Goal: Check status: Check status

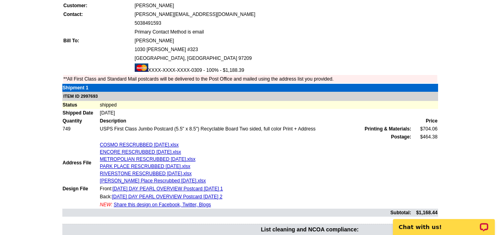
scroll to position [159, 0]
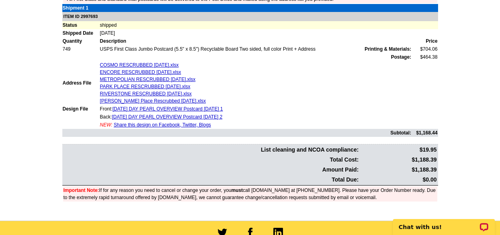
click at [430, 100] on td at bounding box center [424, 83] width 26 height 44
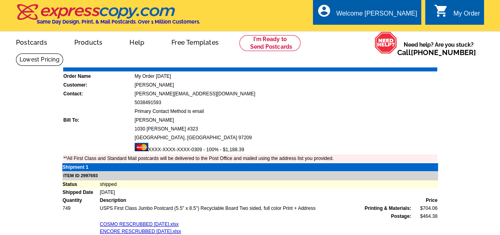
click at [244, 65] on ul "picture_in_picture Postcards store_mall_directory Products keyboard_arrow_down …" at bounding box center [176, 49] width 347 height 34
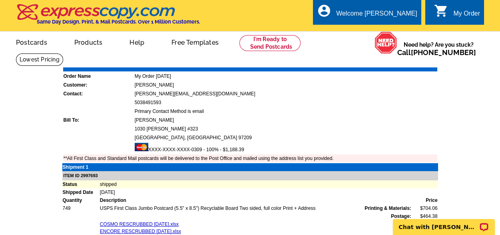
drag, startPoint x: 190, startPoint y: 75, endPoint x: 131, endPoint y: 73, distance: 58.4
click at [131, 73] on tr "Order Name My Order [DATE]" at bounding box center [250, 76] width 374 height 8
copy tr "My Order [DATE]"
click at [431, 224] on p "Chat with [PERSON_NAME]" at bounding box center [438, 227] width 79 height 6
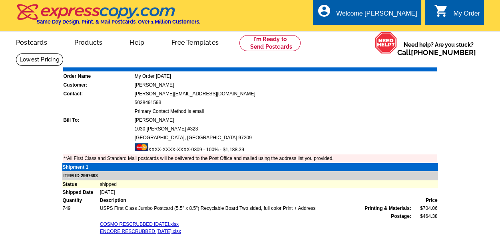
click at [101, 173] on td "ITEM ID 2997693" at bounding box center [249, 175] width 375 height 9
drag, startPoint x: 101, startPoint y: 173, endPoint x: 60, endPoint y: 159, distance: 43.1
click at [55, 169] on main "Order Number: 1474413 Download Invoice | Print Invoice Order Name My Order 2025…" at bounding box center [250, 216] width 500 height 327
copy div "Shipment 1 ITEM ID 2997693"
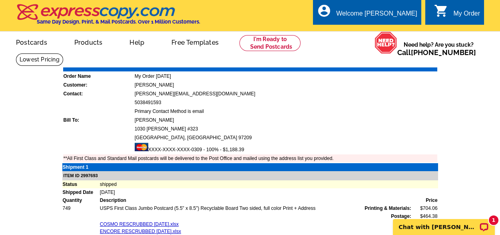
click at [460, 13] on div "My Order" at bounding box center [466, 15] width 27 height 11
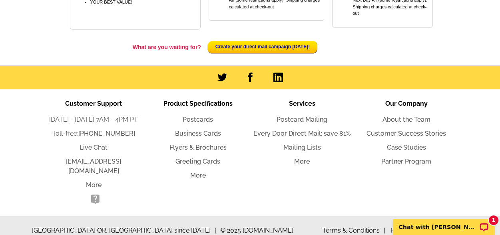
scroll to position [64, 0]
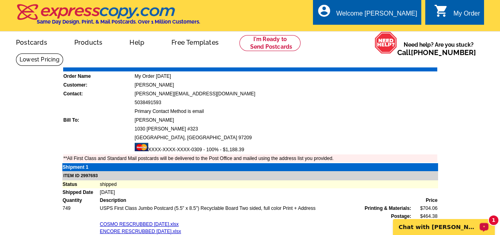
click at [424, 227] on p "Chat with [PERSON_NAME]" at bounding box center [438, 227] width 79 height 6
